Goal: Task Accomplishment & Management: Manage account settings

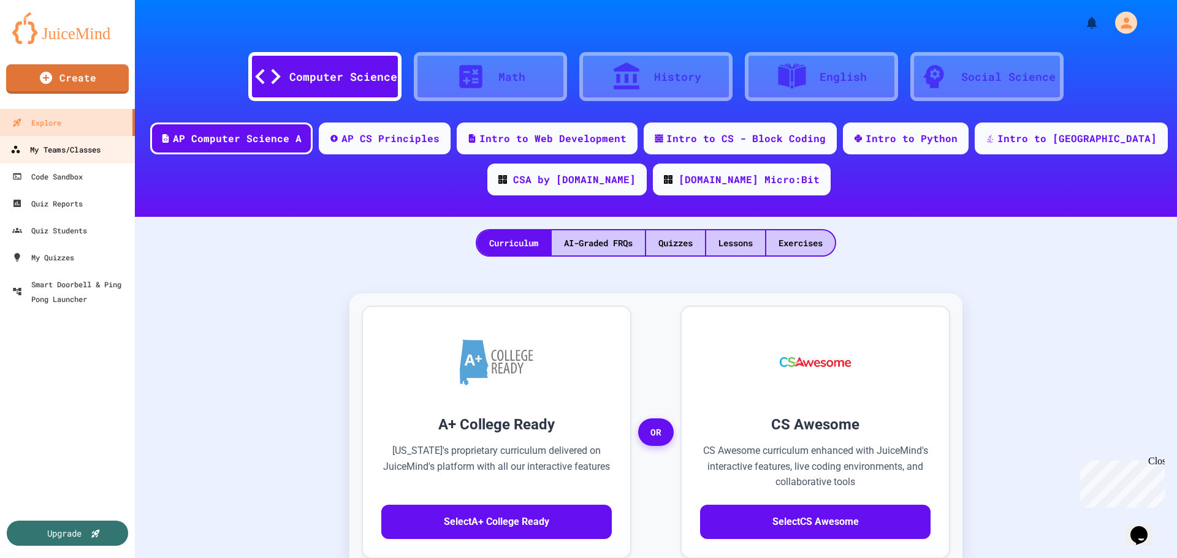
click at [72, 153] on div "My Teams/Classes" at bounding box center [55, 149] width 90 height 15
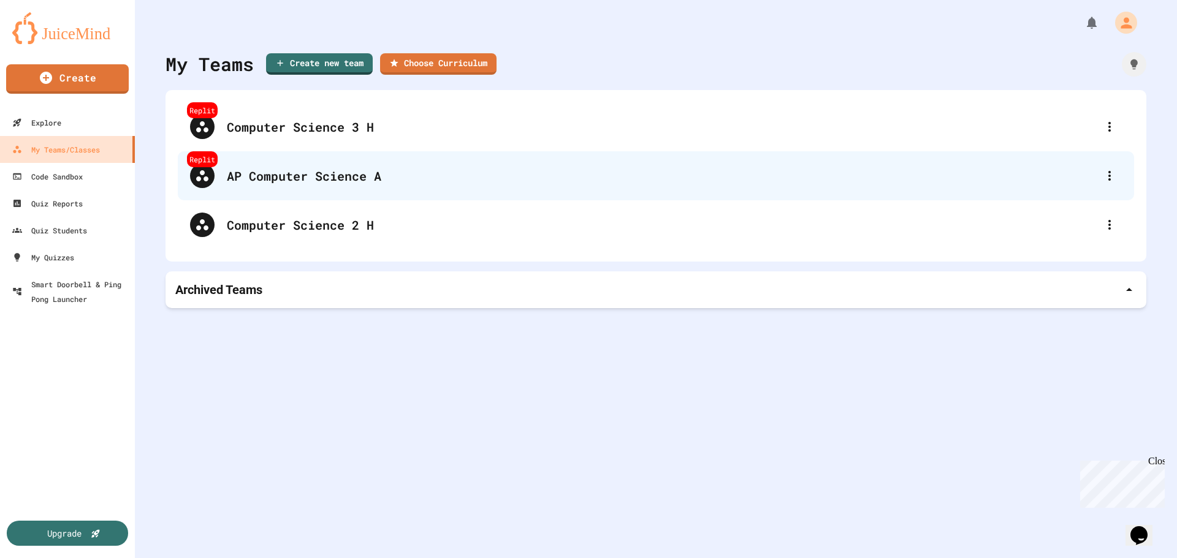
click at [288, 177] on div "AP Computer Science A" at bounding box center [662, 176] width 870 height 18
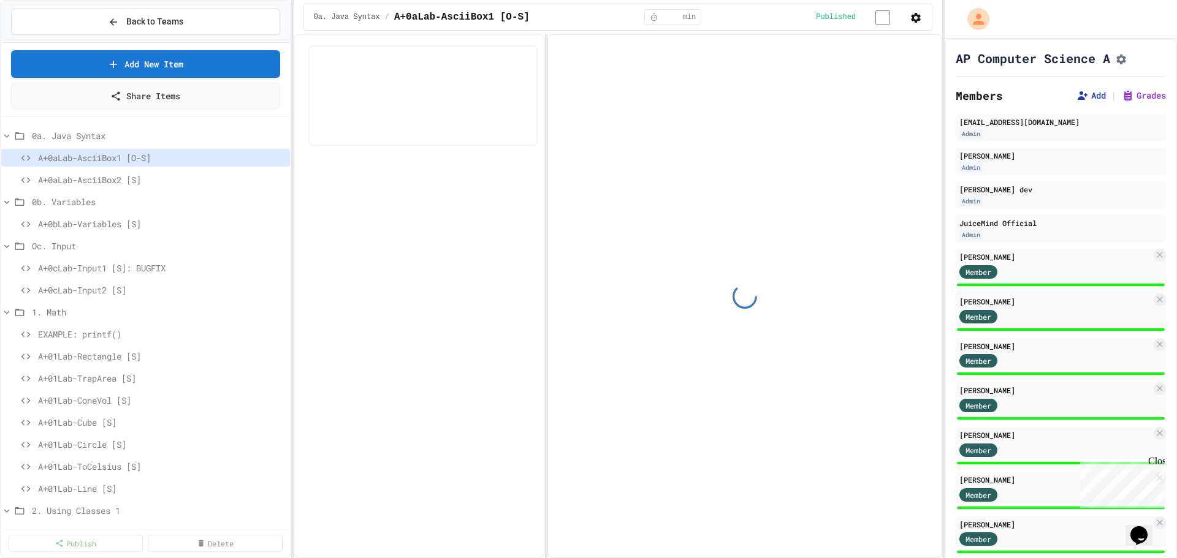
click at [1076, 95] on button "Add" at bounding box center [1090, 95] width 29 height 12
